Goal: Check status: Check status

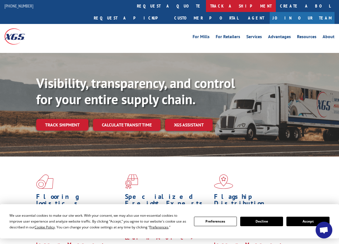
click at [206, 7] on link "track a shipment" at bounding box center [241, 6] width 70 height 12
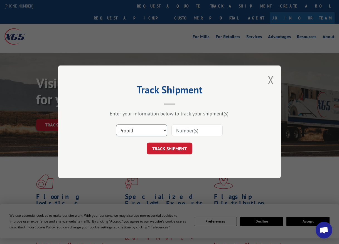
click at [164, 130] on select "Select category... Probill BOL PO" at bounding box center [141, 131] width 51 height 12
select select "po"
click at [116, 125] on select "Select category... Probill BOL PO" at bounding box center [141, 131] width 51 height 12
click at [180, 130] on input at bounding box center [196, 131] width 51 height 12
type input "916790"
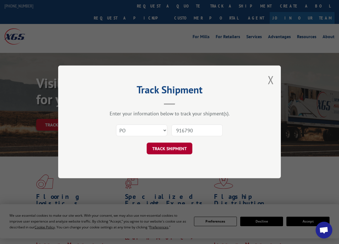
click at [174, 146] on button "TRACK SHIPMENT" at bounding box center [170, 149] width 46 height 12
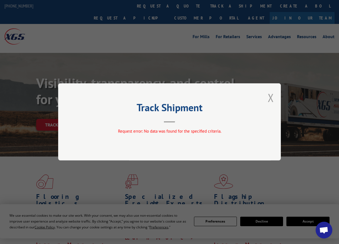
click at [272, 97] on button "Close modal" at bounding box center [271, 97] width 6 height 15
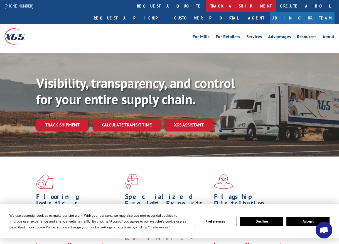
click at [206, 10] on link "track a shipment" at bounding box center [241, 6] width 70 height 12
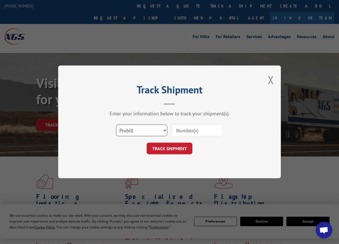
click at [163, 131] on select "Select category... Probill BOL PO" at bounding box center [141, 131] width 51 height 12
select select "po"
click at [116, 125] on select "Select category... Probill BOL PO" at bounding box center [141, 131] width 51 height 12
click at [177, 130] on input at bounding box center [196, 131] width 51 height 12
type input "34481287"
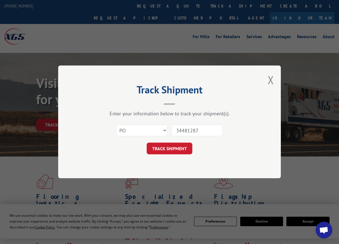
click button "TRACK SHIPMENT" at bounding box center [170, 149] width 46 height 12
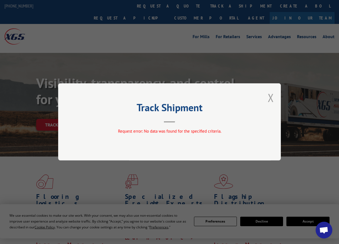
click at [271, 96] on button "Close modal" at bounding box center [271, 97] width 6 height 15
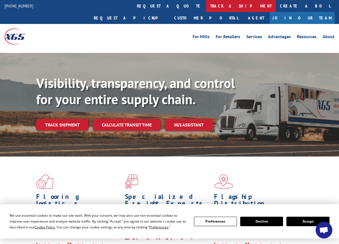
click at [206, 8] on link "track a shipment" at bounding box center [241, 6] width 70 height 12
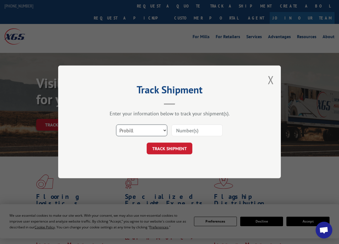
click at [165, 129] on select "Select category... Probill BOL PO" at bounding box center [141, 131] width 51 height 12
select select "po"
click at [116, 125] on select "Select category... Probill BOL PO" at bounding box center [141, 131] width 51 height 12
click at [297, 50] on div "Track Shipment Enter your information below to track your shipment(s). Select c…" at bounding box center [169, 122] width 339 height 244
